Goal: Task Accomplishment & Management: Use online tool/utility

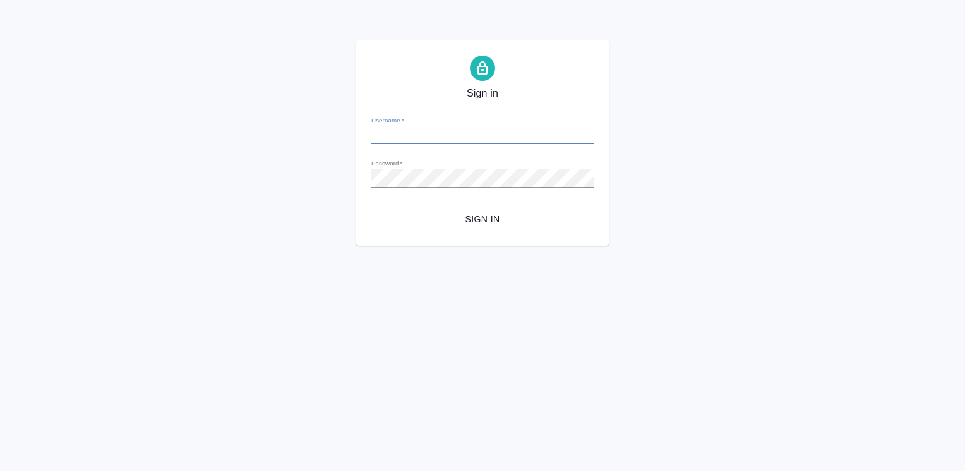
type input "i.efremova@awatera.com"
click at [473, 217] on span "Sign in" at bounding box center [483, 220] width 202 height 16
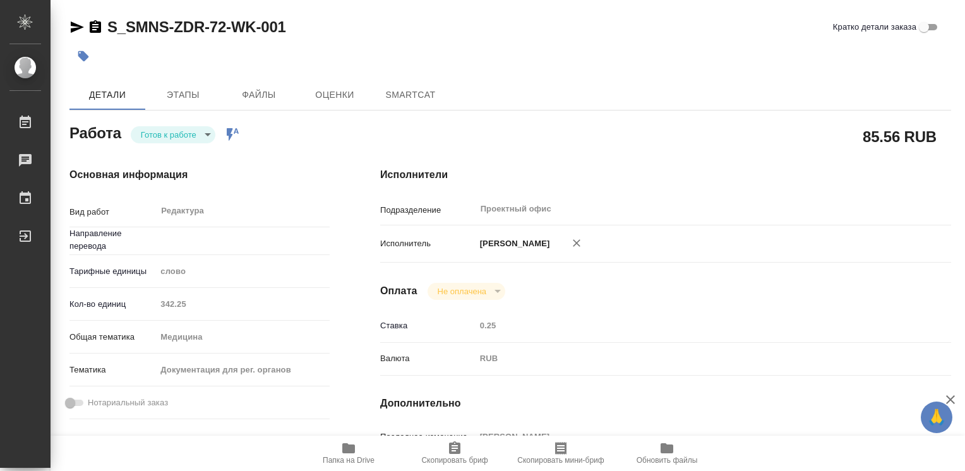
type textarea "x"
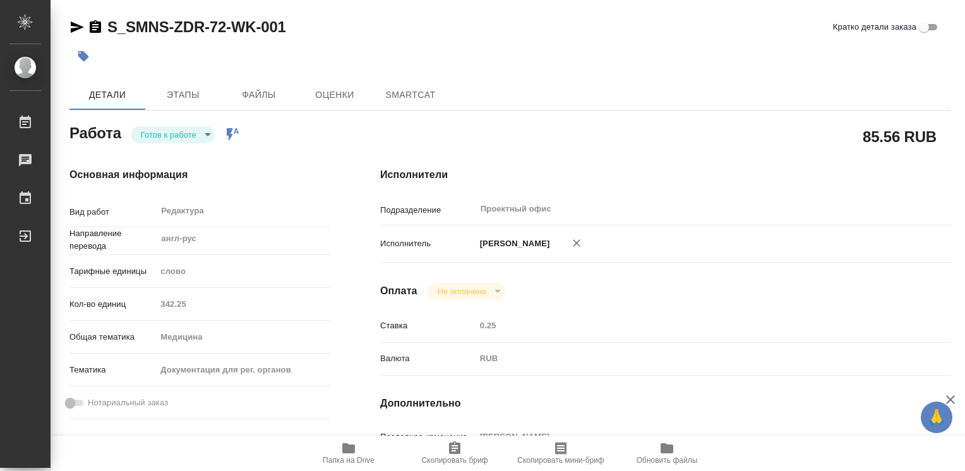
type input "англ-рус"
type textarea "x"
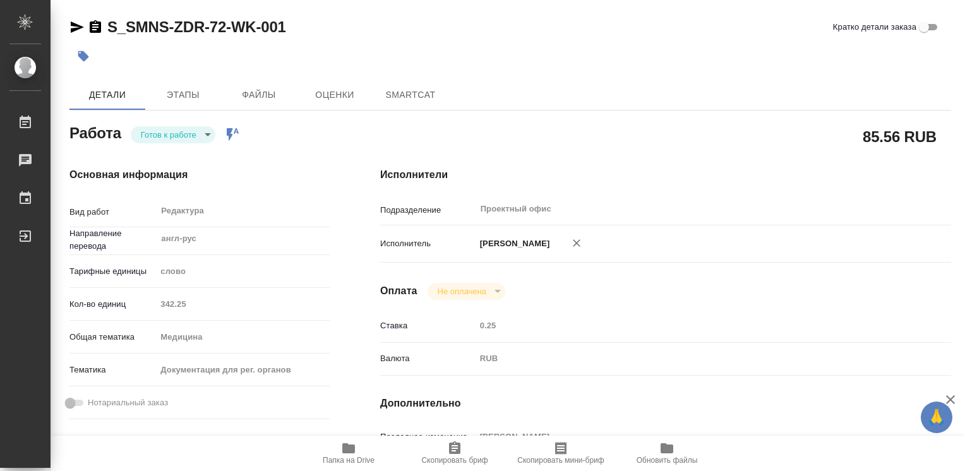
type textarea "x"
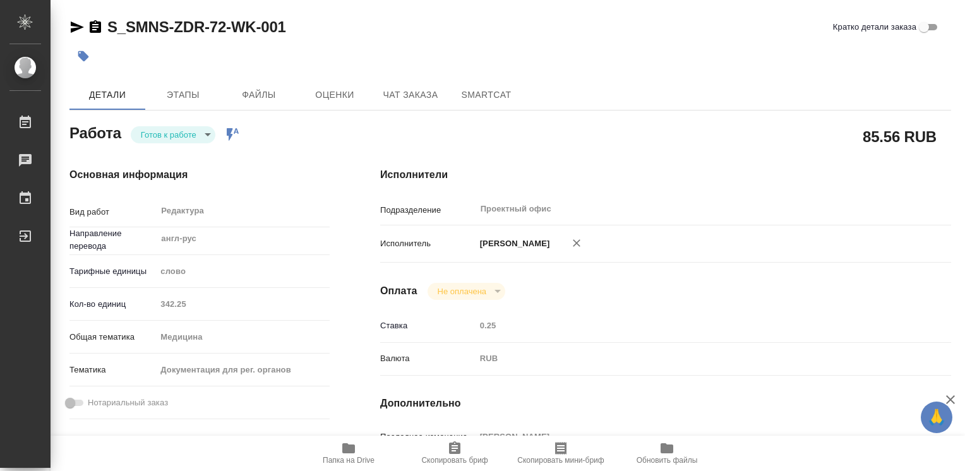
type textarea "x"
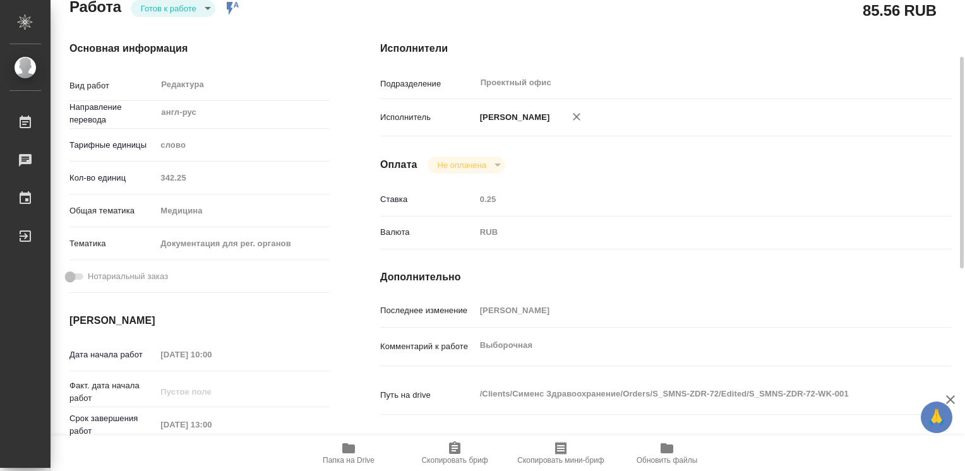
type textarea "x"
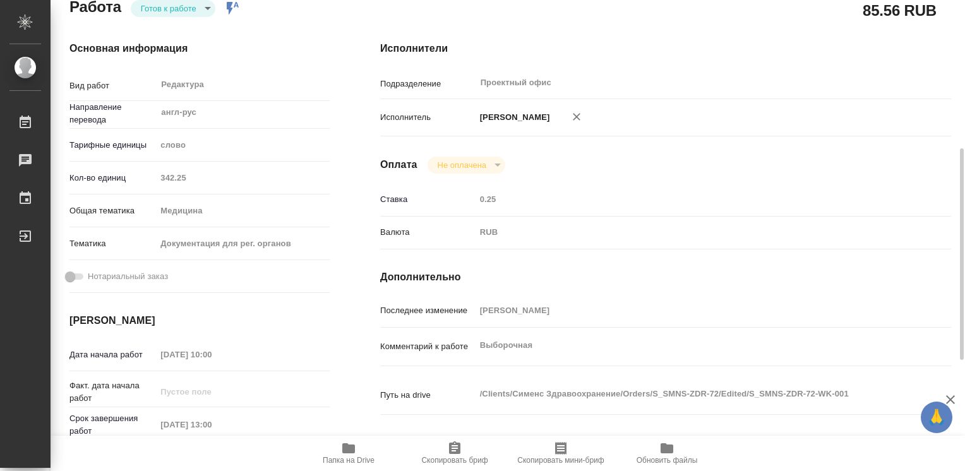
scroll to position [253, 0]
